Goal: Find specific page/section: Find specific page/section

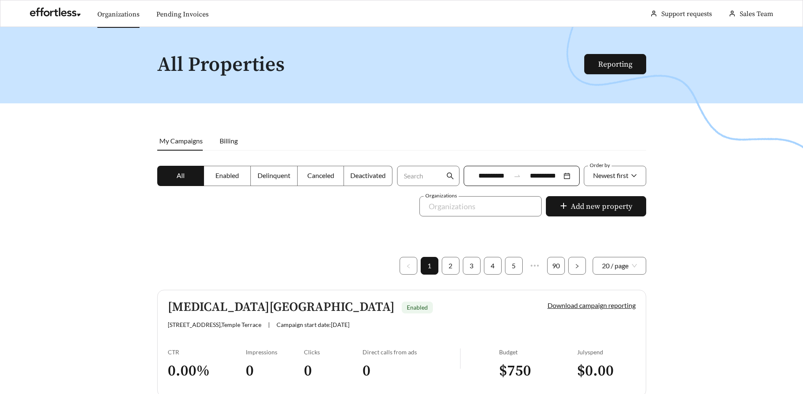
click at [115, 13] on link "Organizations" at bounding box center [118, 14] width 42 height 8
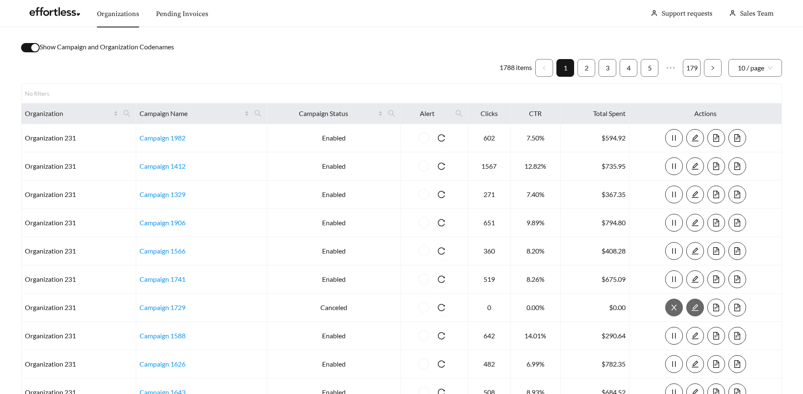
click at [32, 49] on div "button" at bounding box center [35, 48] width 8 height 8
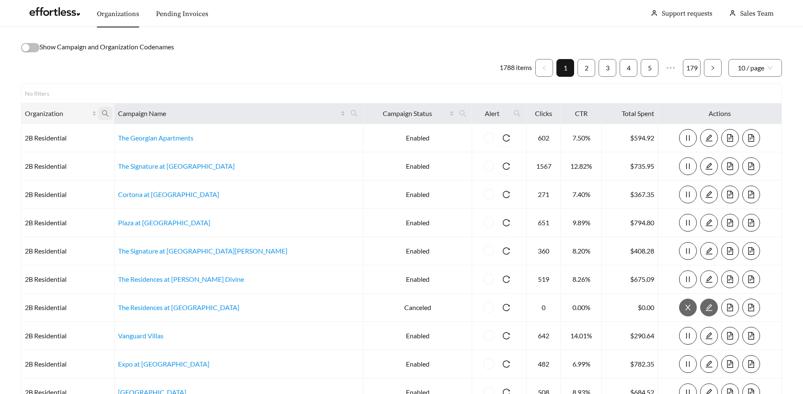
click at [113, 113] on span at bounding box center [105, 113] width 14 height 13
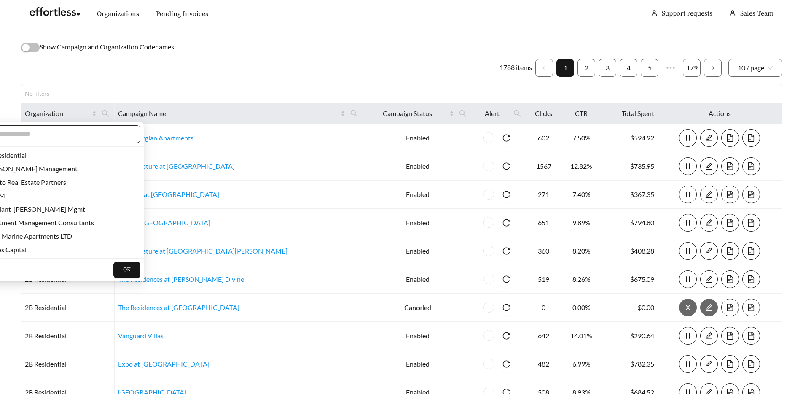
click at [95, 129] on input "text" at bounding box center [59, 134] width 145 height 10
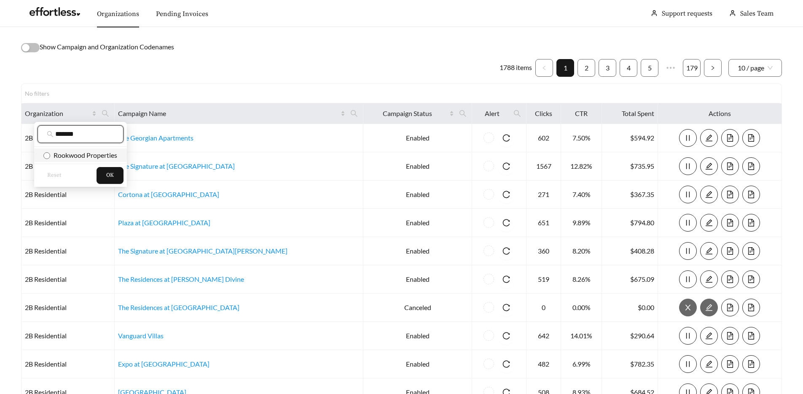
type input "*******"
click at [107, 156] on span "Rookwood Properties" at bounding box center [83, 155] width 67 height 8
click at [109, 173] on span "OK" at bounding box center [110, 175] width 8 height 8
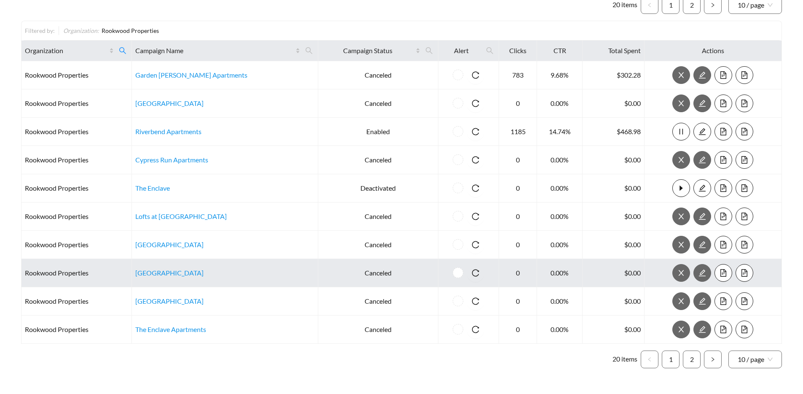
scroll to position [62, 0]
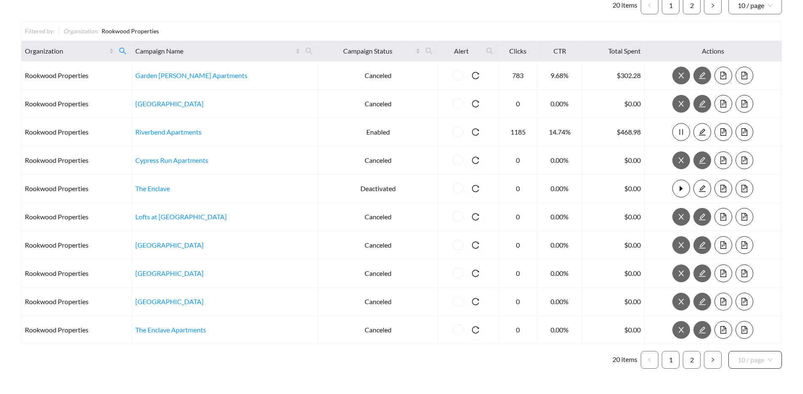
click at [745, 362] on span "10 / page" at bounding box center [754, 359] width 35 height 17
click at [757, 313] on div "20 / page" at bounding box center [754, 313] width 35 height 9
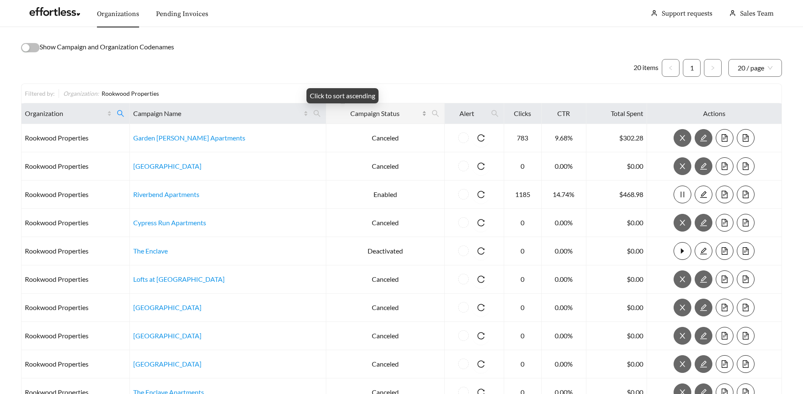
click at [348, 112] on span "Campaign Status" at bounding box center [375, 113] width 90 height 10
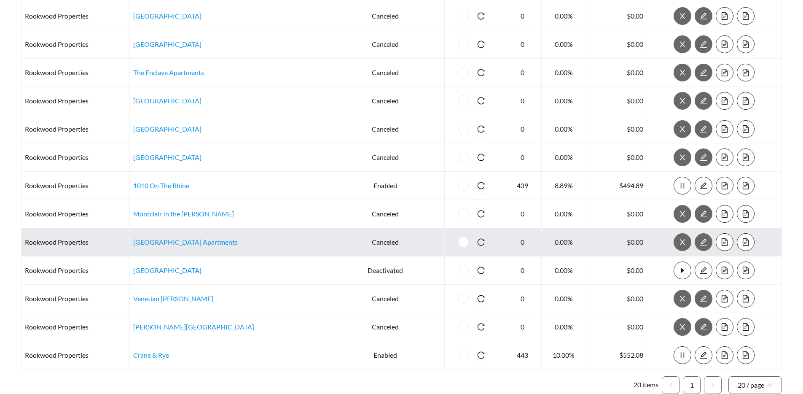
scroll to position [344, 0]
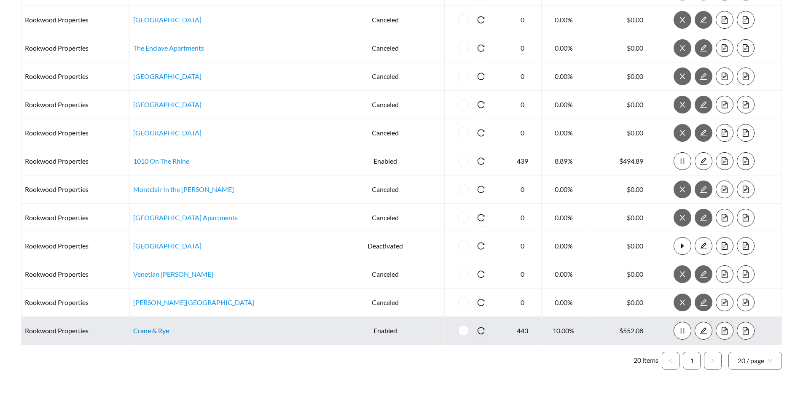
click at [155, 333] on link "Crane & Rye" at bounding box center [151, 330] width 36 height 8
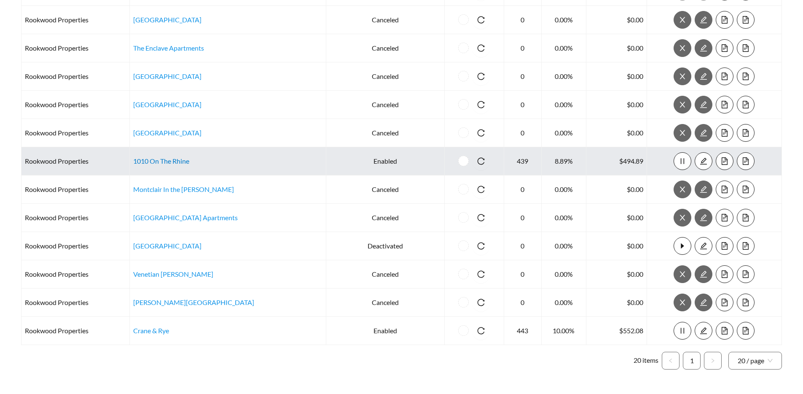
click at [184, 161] on link "1010 On The Rhine" at bounding box center [161, 161] width 56 height 8
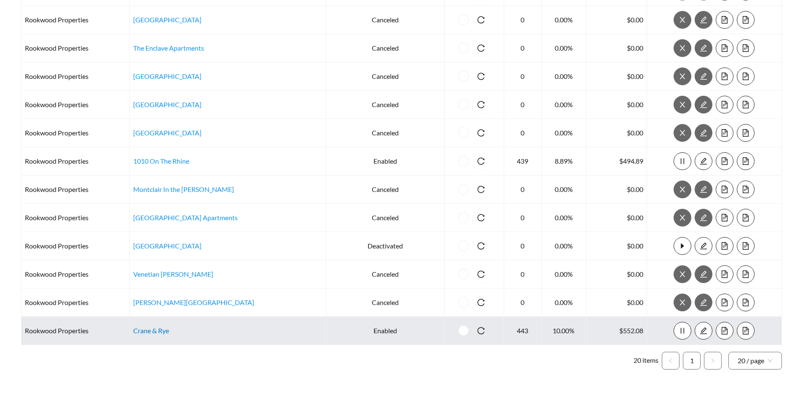
click at [156, 332] on link "Crane & Rye" at bounding box center [151, 330] width 36 height 8
click at [169, 326] on link "Crane & Rye" at bounding box center [151, 330] width 36 height 8
click at [163, 330] on link "Crane & Rye" at bounding box center [151, 330] width 36 height 8
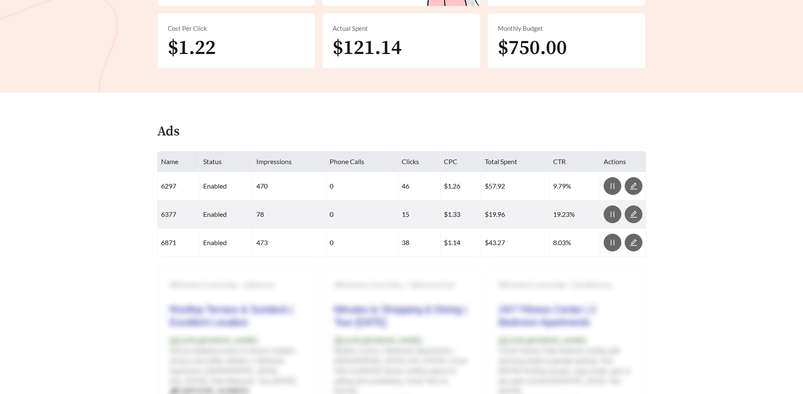
scroll to position [316, 0]
